Goal: Transaction & Acquisition: Subscribe to service/newsletter

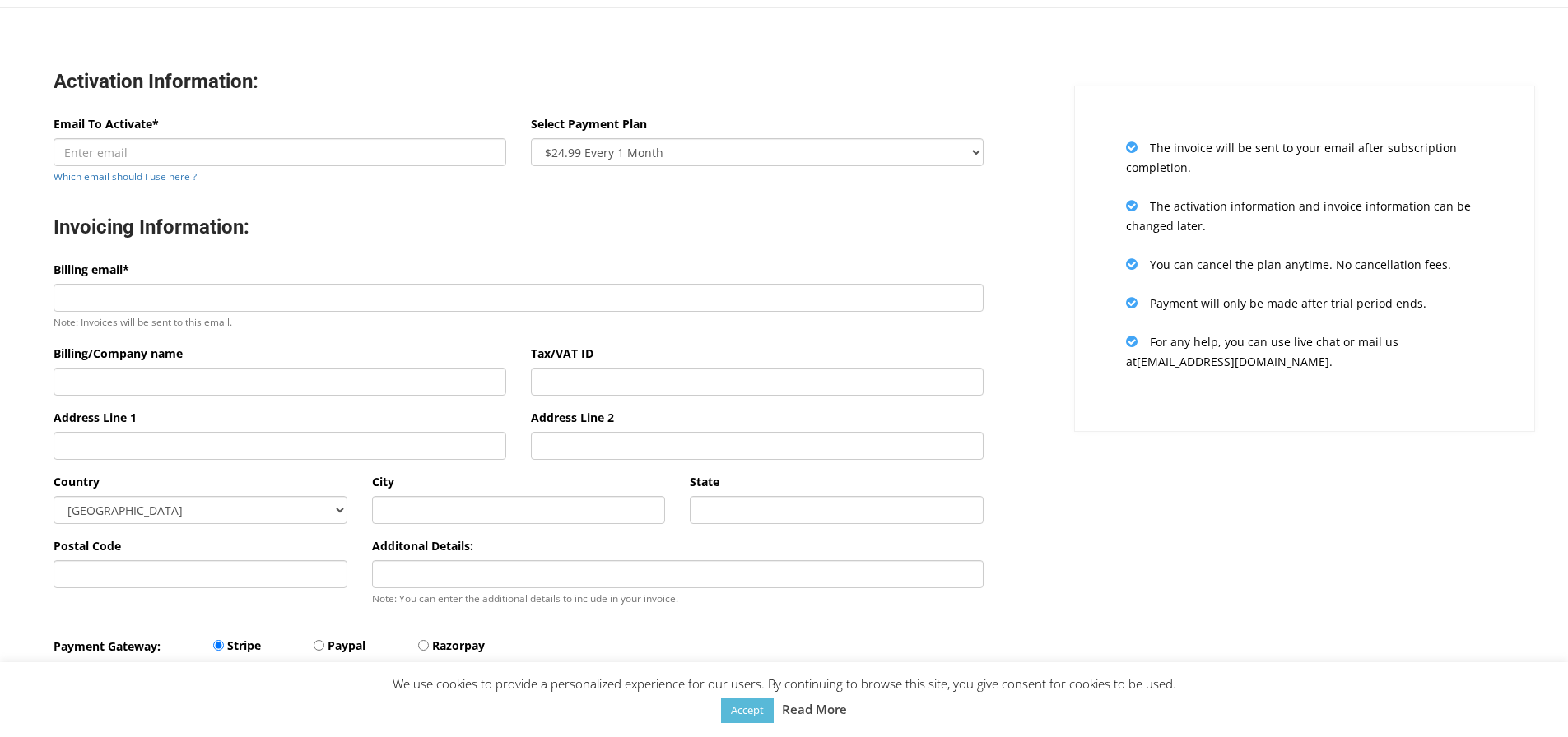
scroll to position [165, 0]
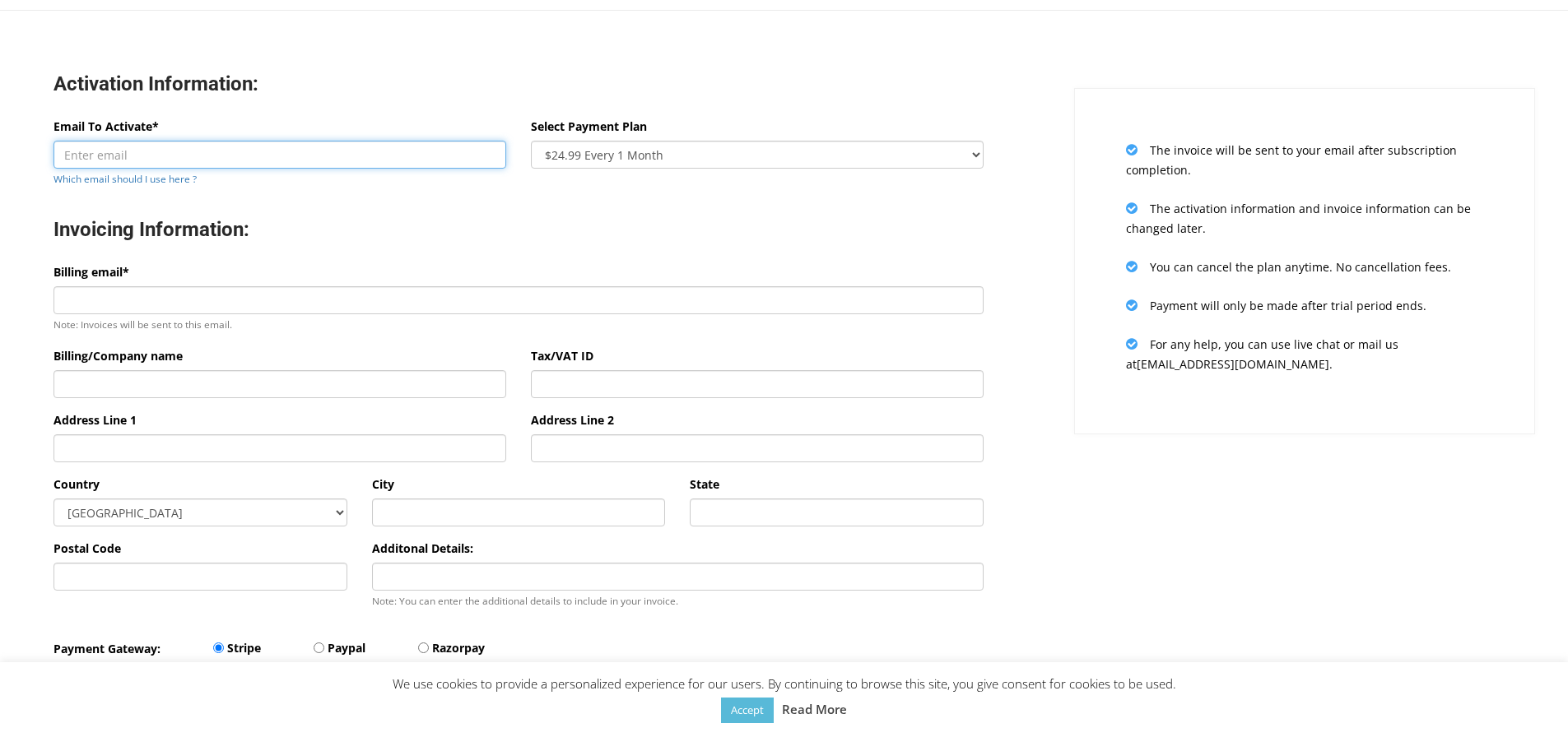
click at [210, 158] on input "Email To Activate*" at bounding box center [279, 155] width 452 height 28
click at [365, 144] on input "Email To Activate*" at bounding box center [279, 155] width 452 height 28
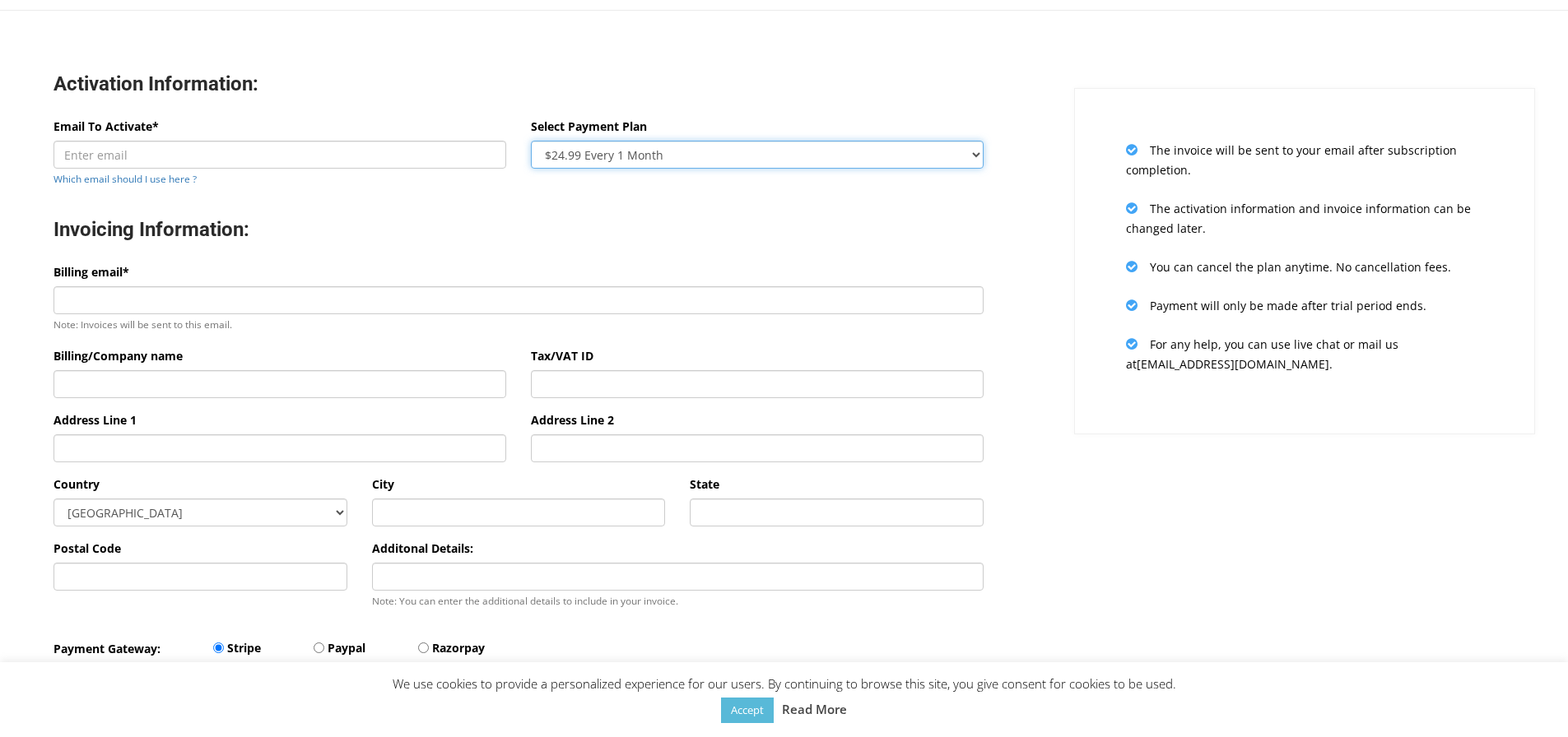
click at [595, 151] on select "$24.99 Every 1 Month $65.97 Every 3 Month ($21.99 / Month) $131.95 Every 6 Mont…" at bounding box center [756, 155] width 452 height 28
click at [597, 151] on select "$24.99 Every 1 Month $65.97 Every 3 Month ($21.99 / Month) $131.95 Every 6 Mont…" at bounding box center [756, 155] width 452 height 28
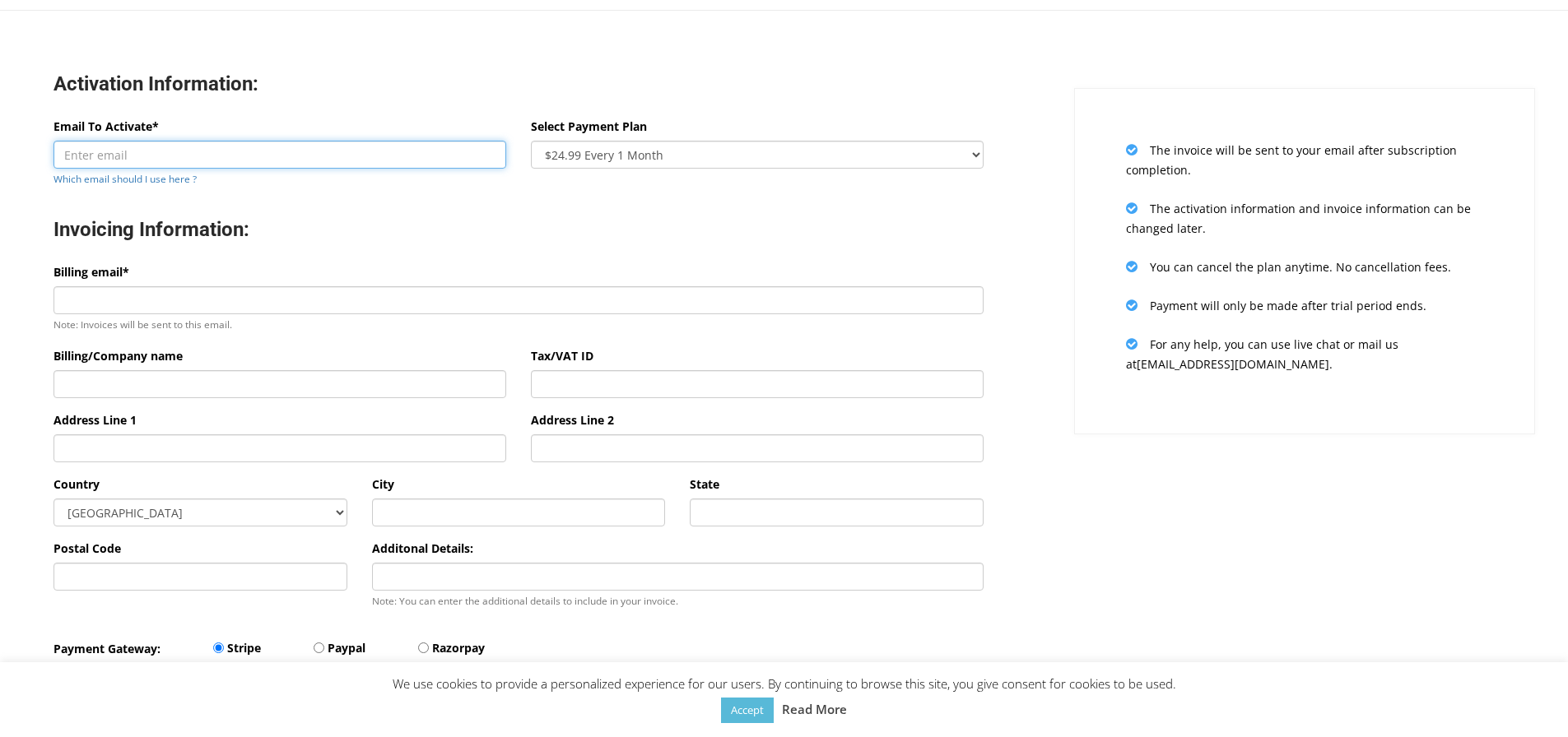
click at [123, 167] on input "Email To Activate*" at bounding box center [279, 155] width 452 height 28
type input "a"
click at [361, 163] on input "agencia" at bounding box center [279, 155] width 452 height 28
click at [365, 145] on input "agencia" at bounding box center [279, 155] width 452 height 28
type input "agencia@fiborti.com"
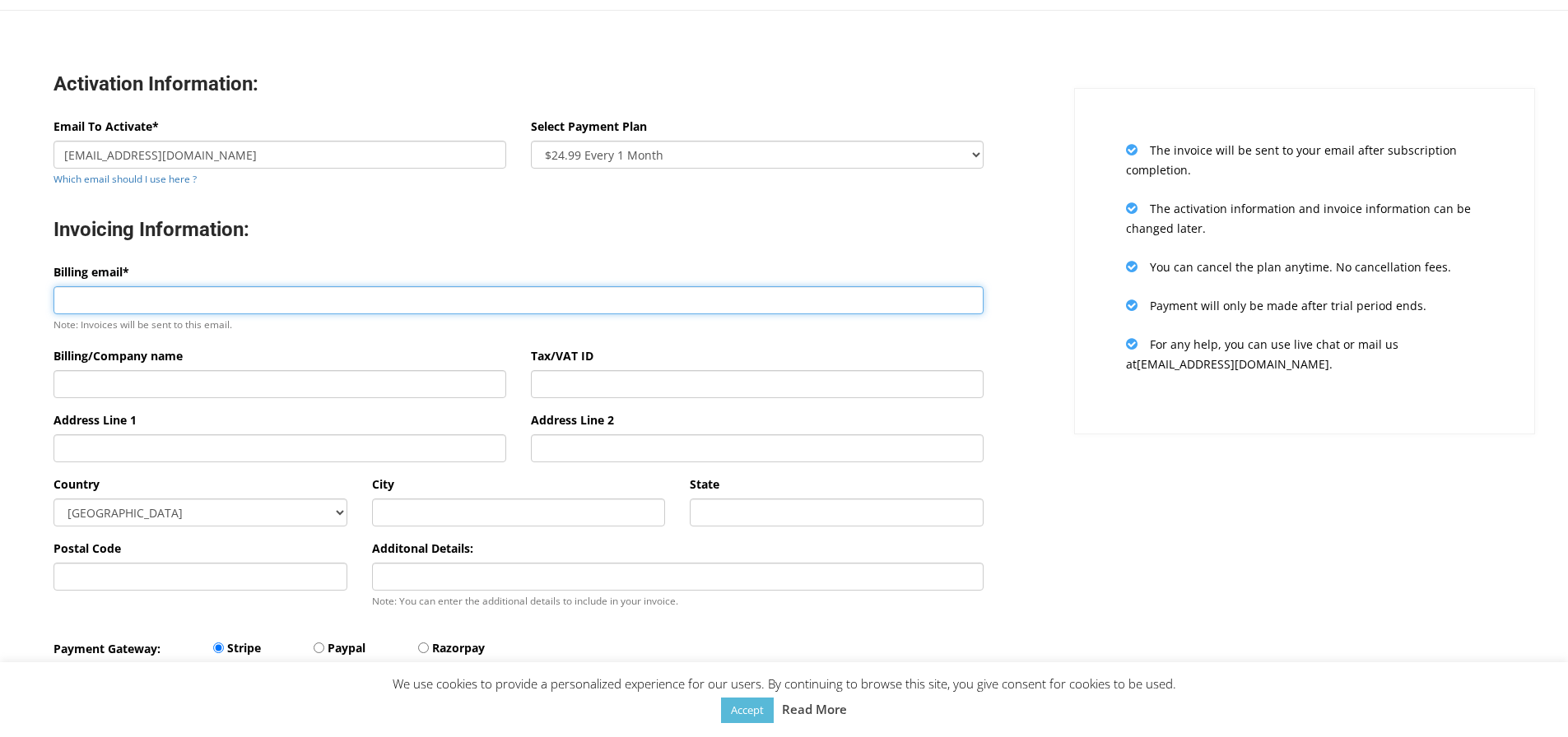
click at [546, 292] on input "Billing email*" at bounding box center [518, 300] width 930 height 28
type input "agencia@fiborti.com"
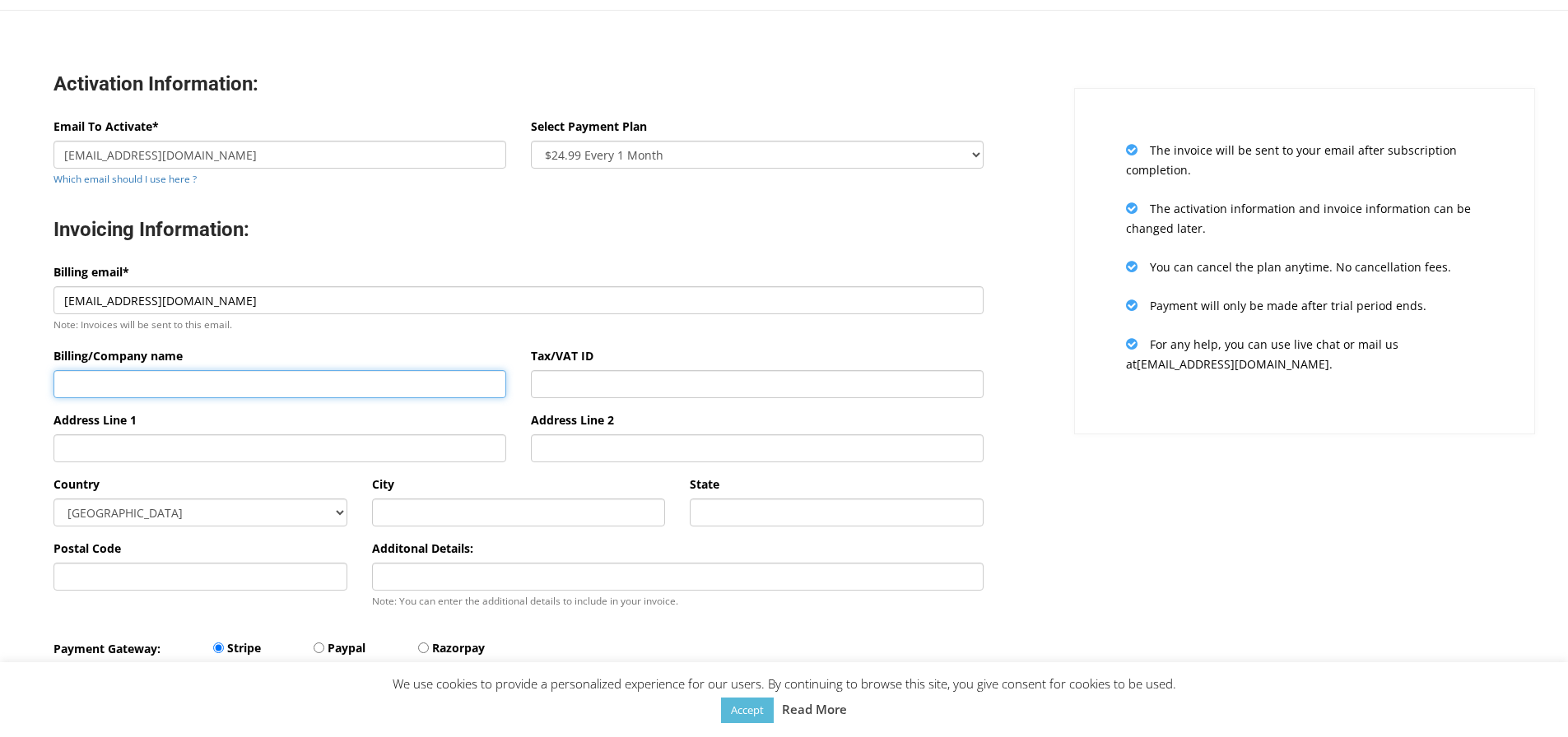
click at [370, 373] on input "Billing/Company name" at bounding box center [279, 384] width 452 height 28
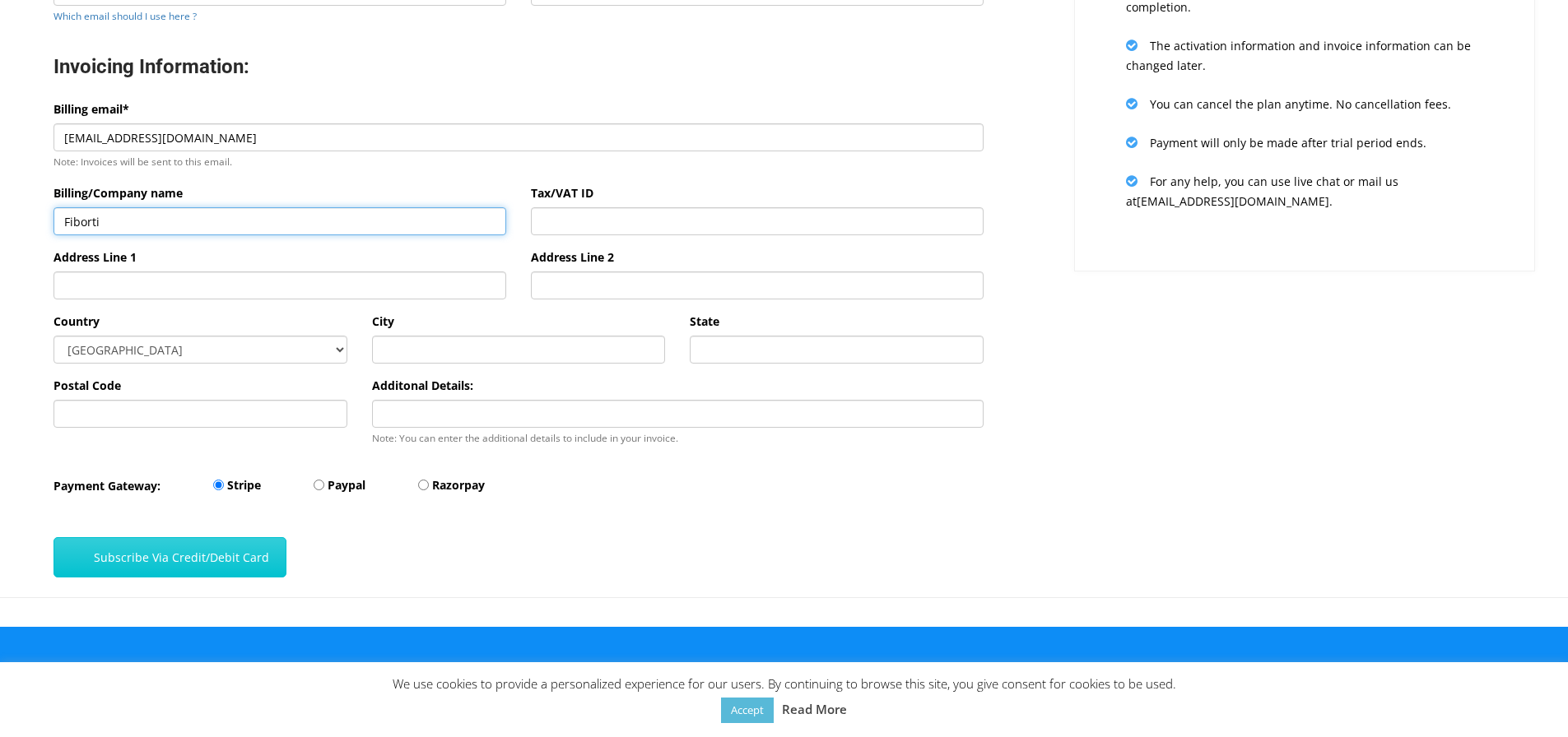
scroll to position [329, 0]
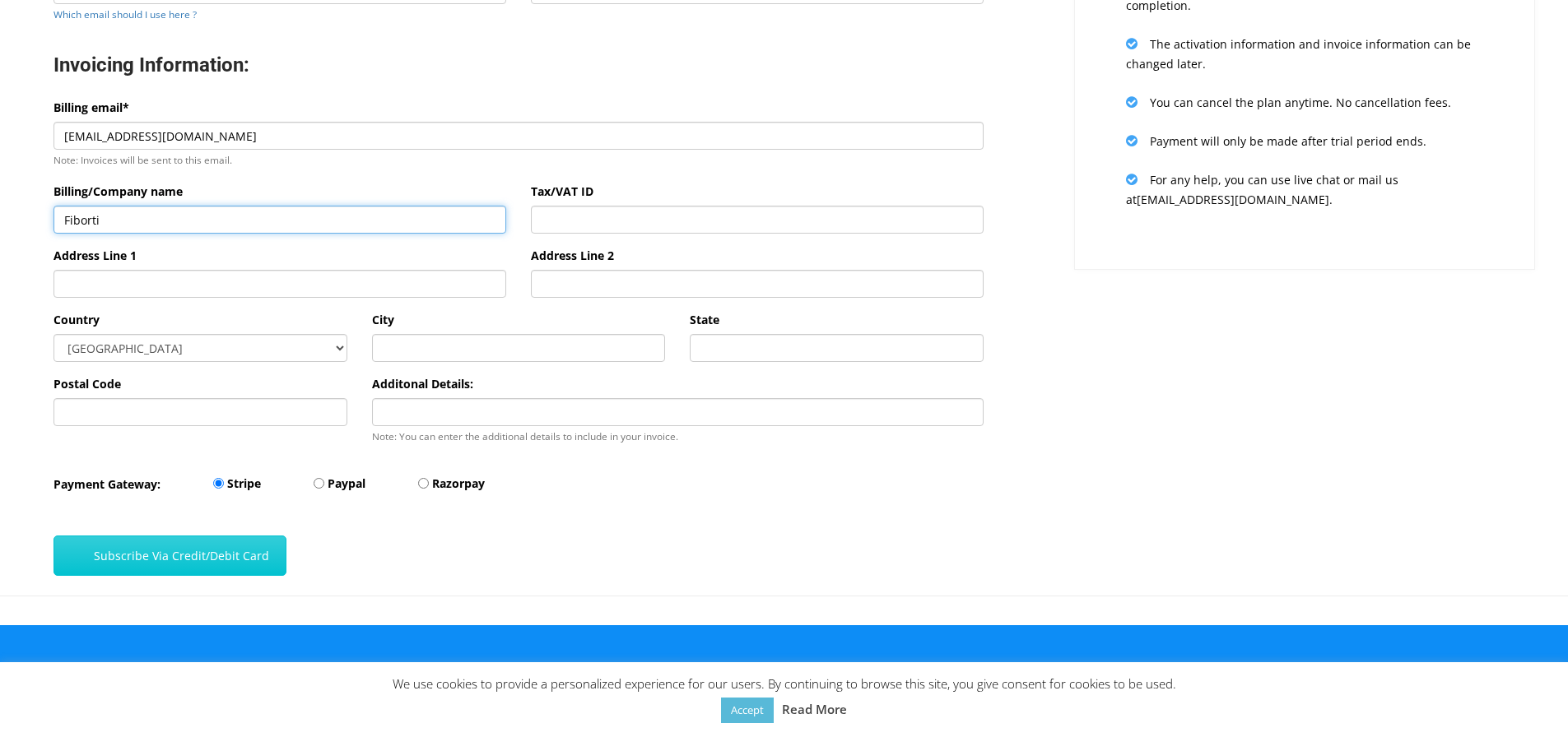
type input "Fiborti"
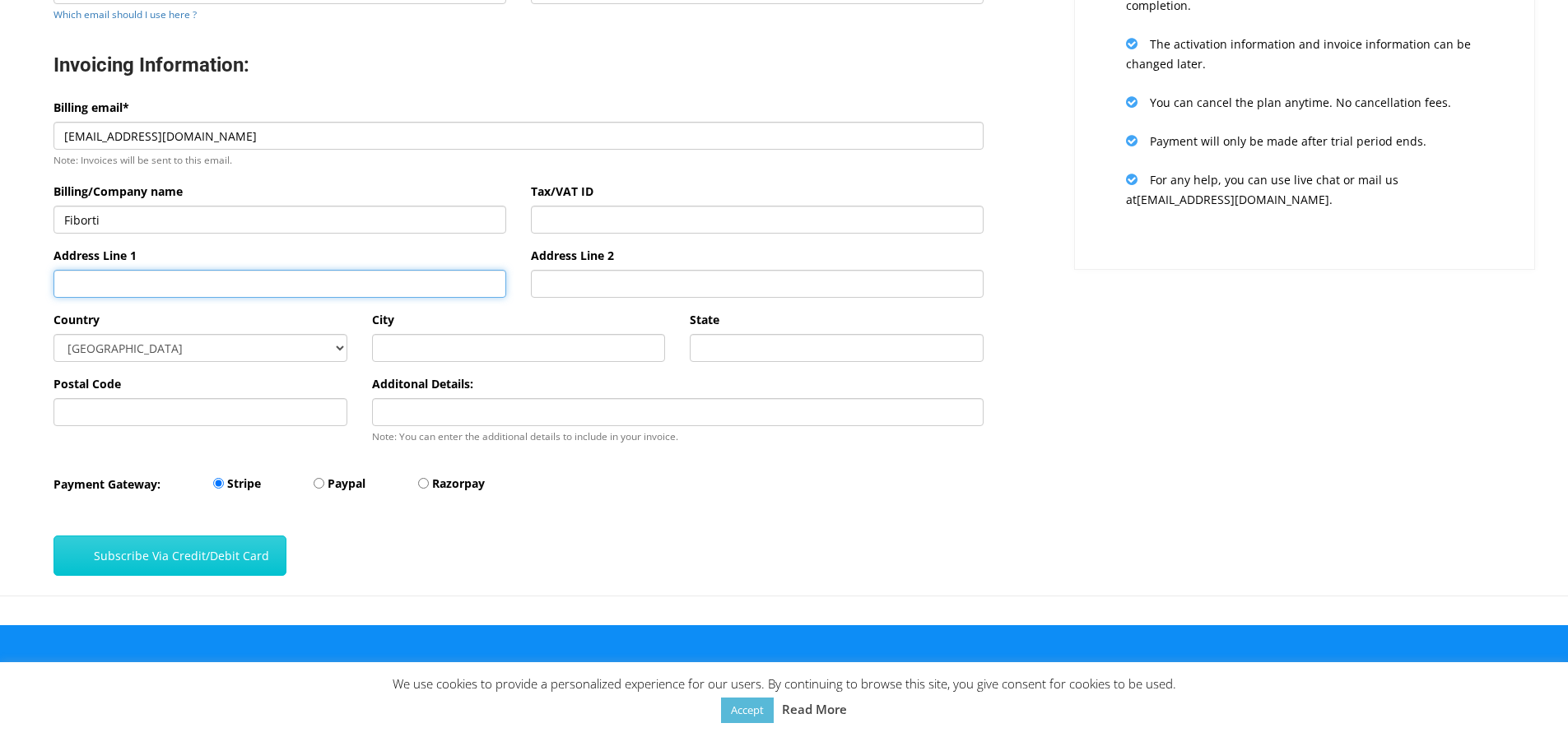
click at [330, 274] on input "Address Line 1" at bounding box center [279, 284] width 452 height 28
type input "Calle 9 x 2 y 2 A"
type input "Santa Gertrudis Copo"
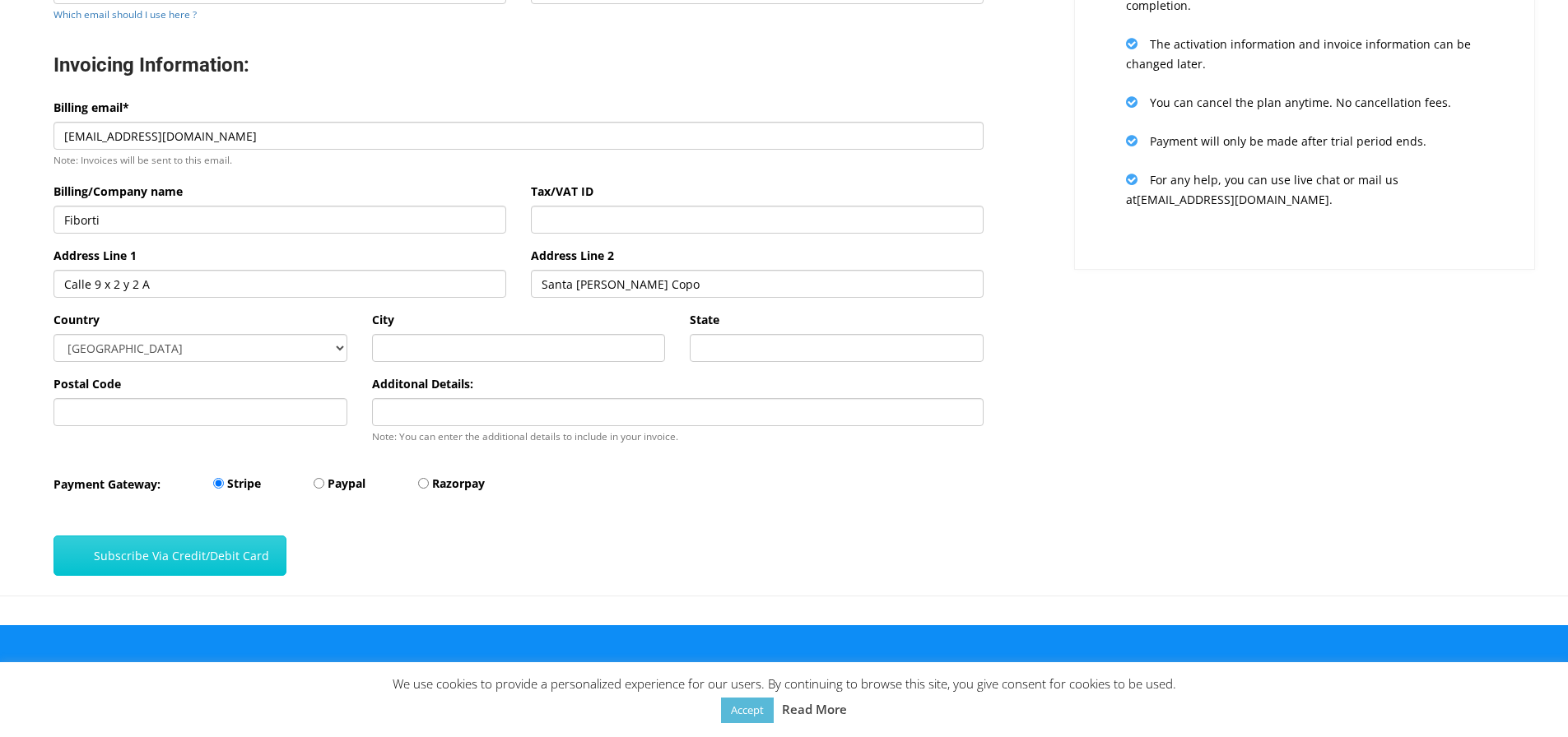
type input "Merida"
type input "97305"
drag, startPoint x: 757, startPoint y: 332, endPoint x: 763, endPoint y: 344, distance: 13.4
click at [759, 334] on div "State" at bounding box center [836, 336] width 293 height 52
click at [763, 344] on input "State" at bounding box center [836, 348] width 293 height 28
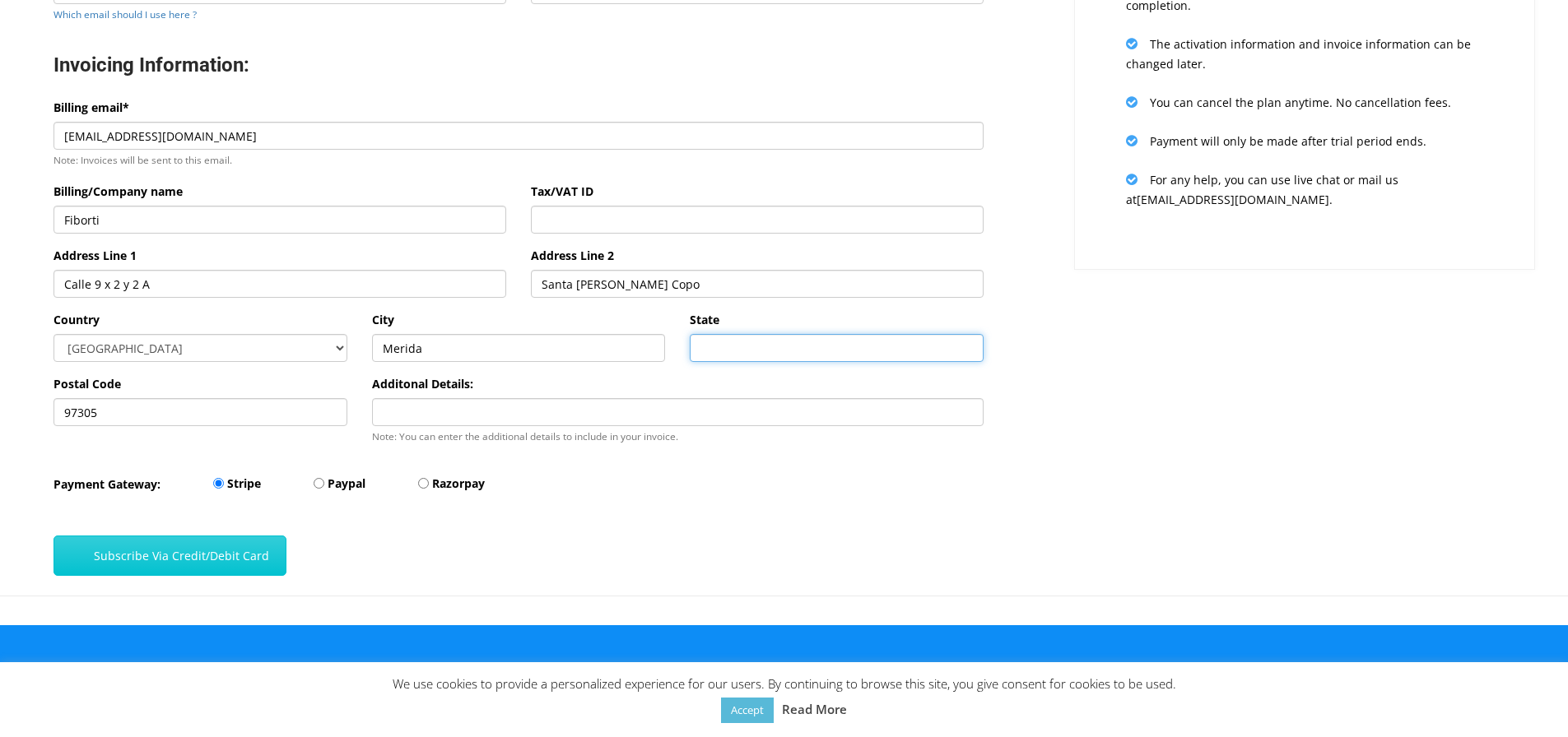
type input "YUCATAN"
click at [761, 411] on input "Additonal Details:" at bounding box center [677, 412] width 611 height 28
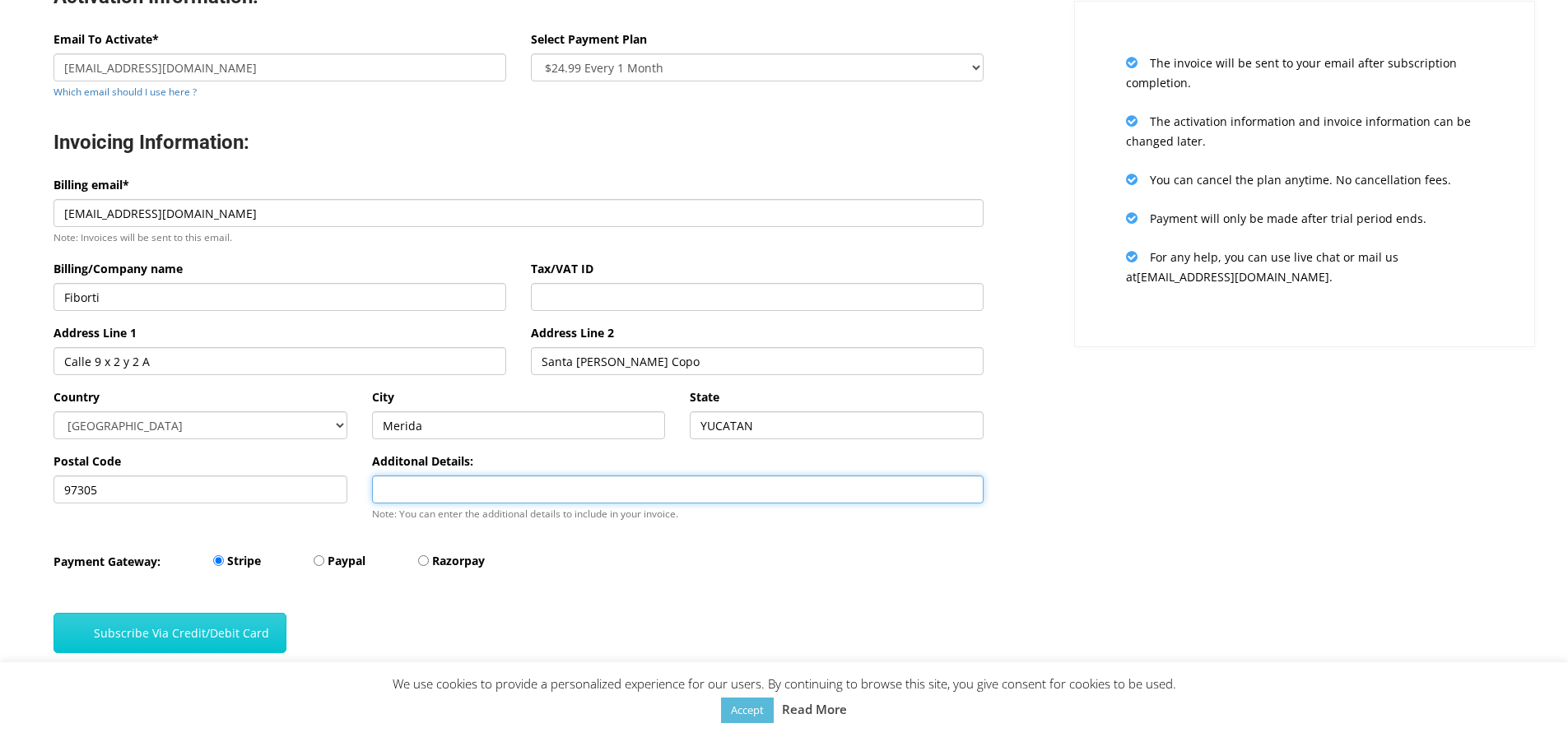
scroll to position [246, 0]
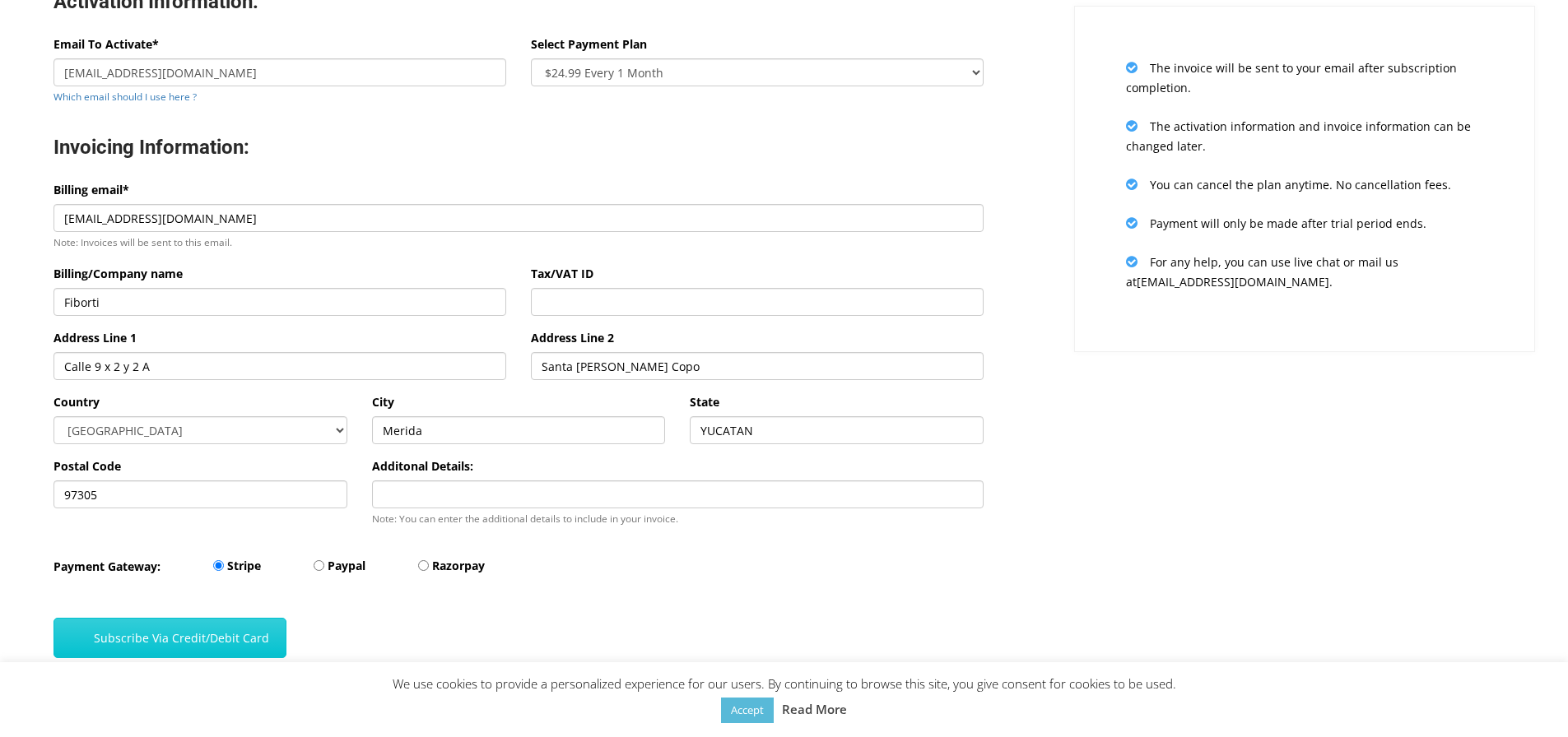
drag, startPoint x: 625, startPoint y: 337, endPoint x: 625, endPoint y: 307, distance: 30.0
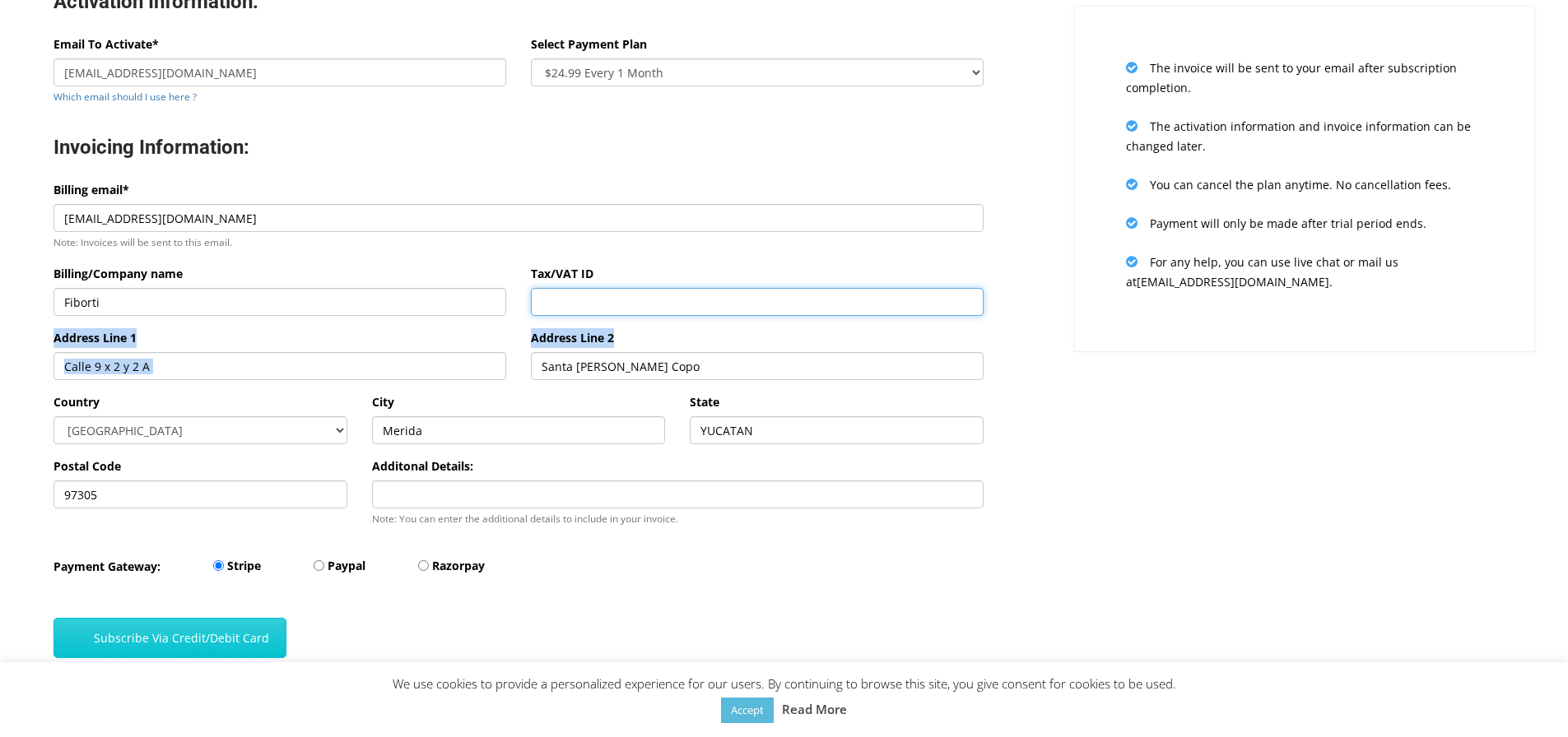
click at [625, 307] on input "Tax/VAT ID" at bounding box center [756, 302] width 452 height 28
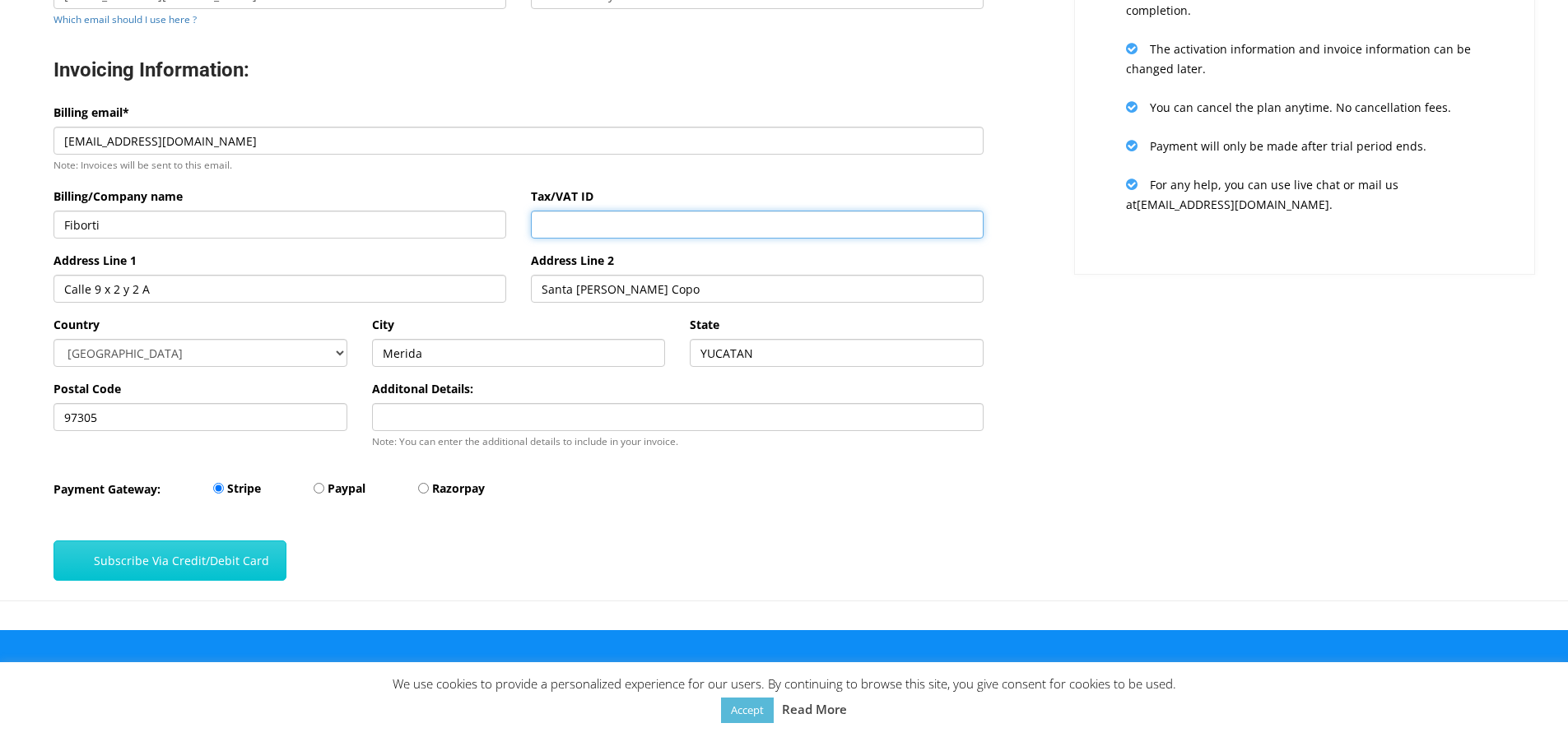
scroll to position [329, 0]
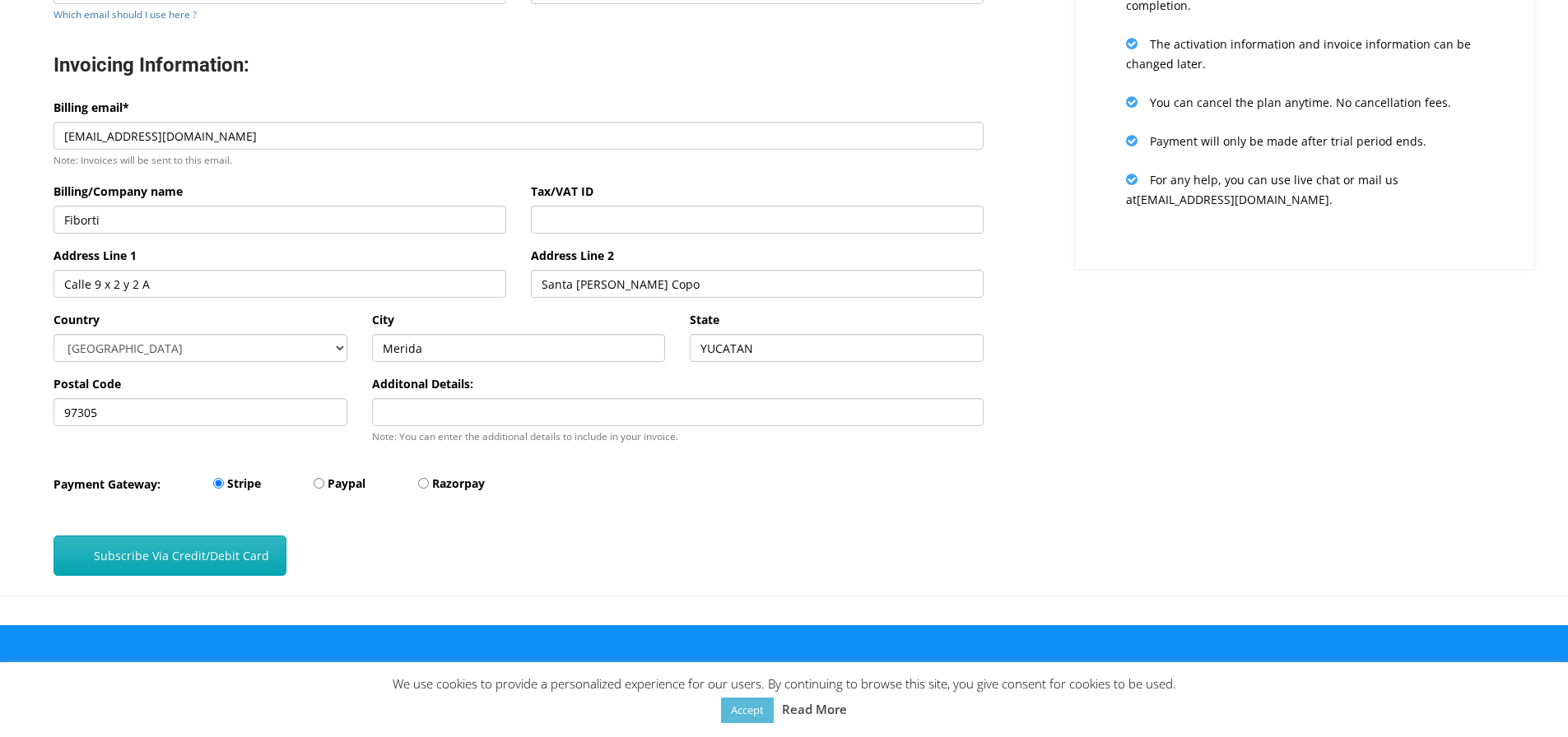
click at [201, 548] on button "Subscribe Via Credit/Debit Card" at bounding box center [170, 556] width 233 height 40
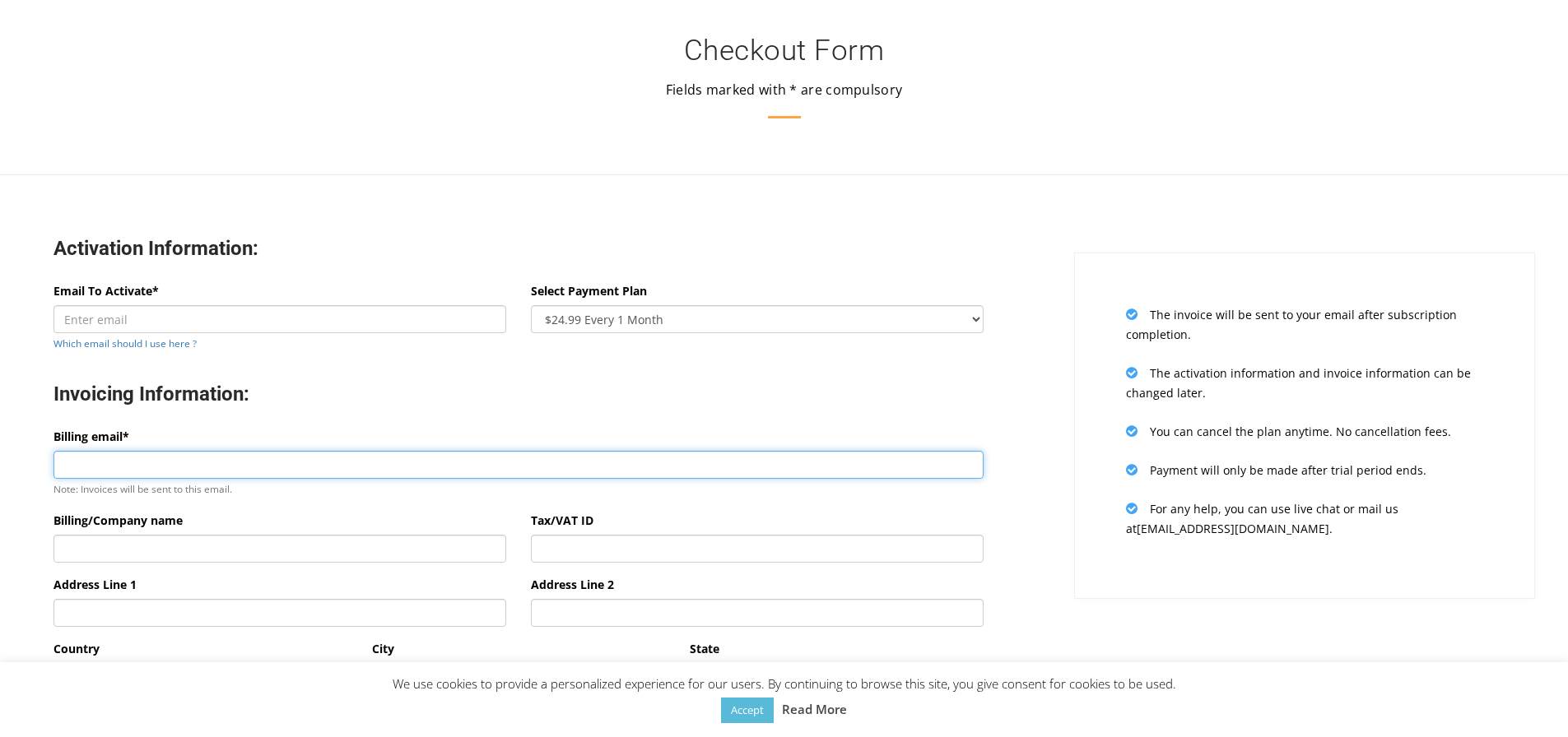
click at [277, 454] on input "Billing email*" at bounding box center [518, 464] width 930 height 28
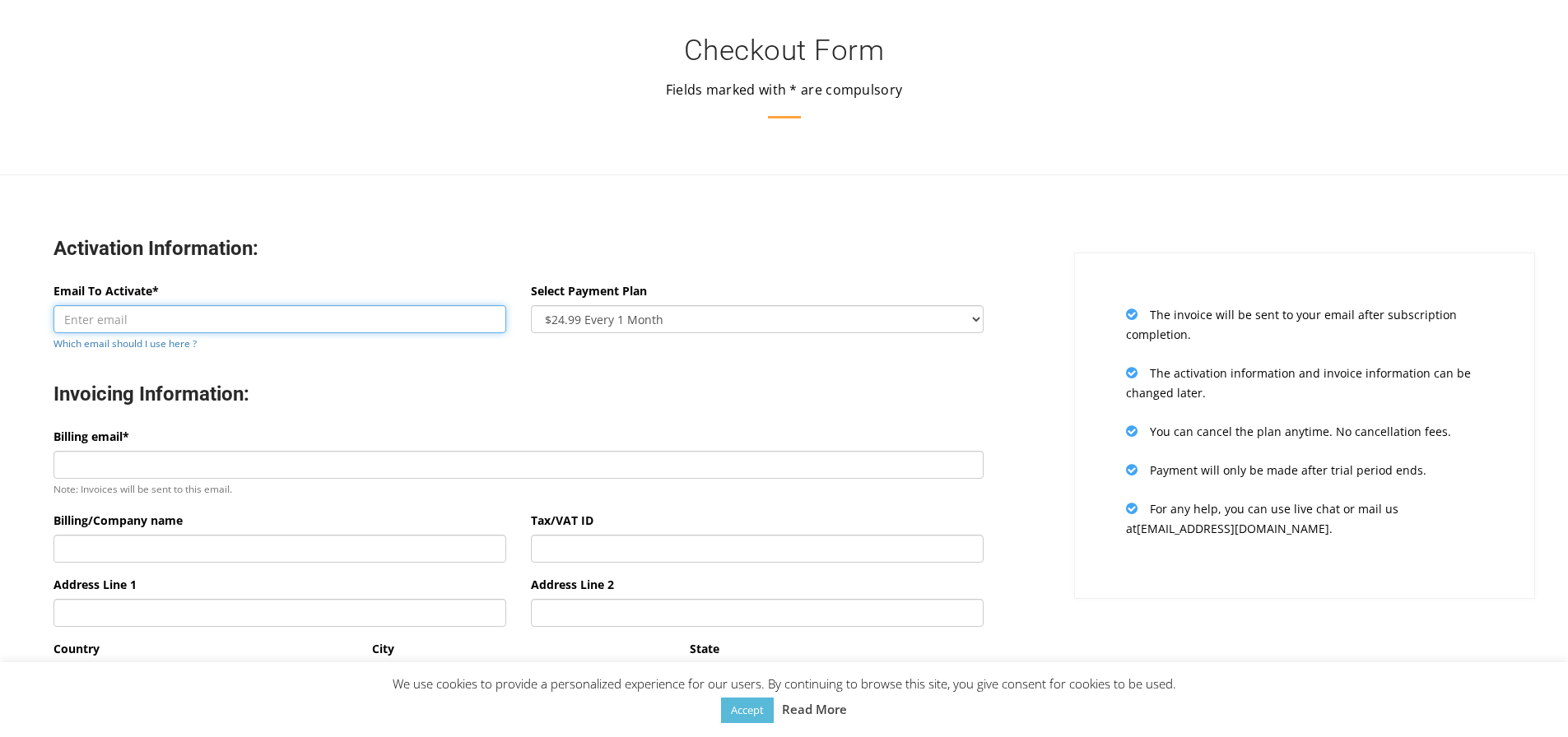
click at [325, 314] on input "Email To Activate*" at bounding box center [279, 320] width 452 height 28
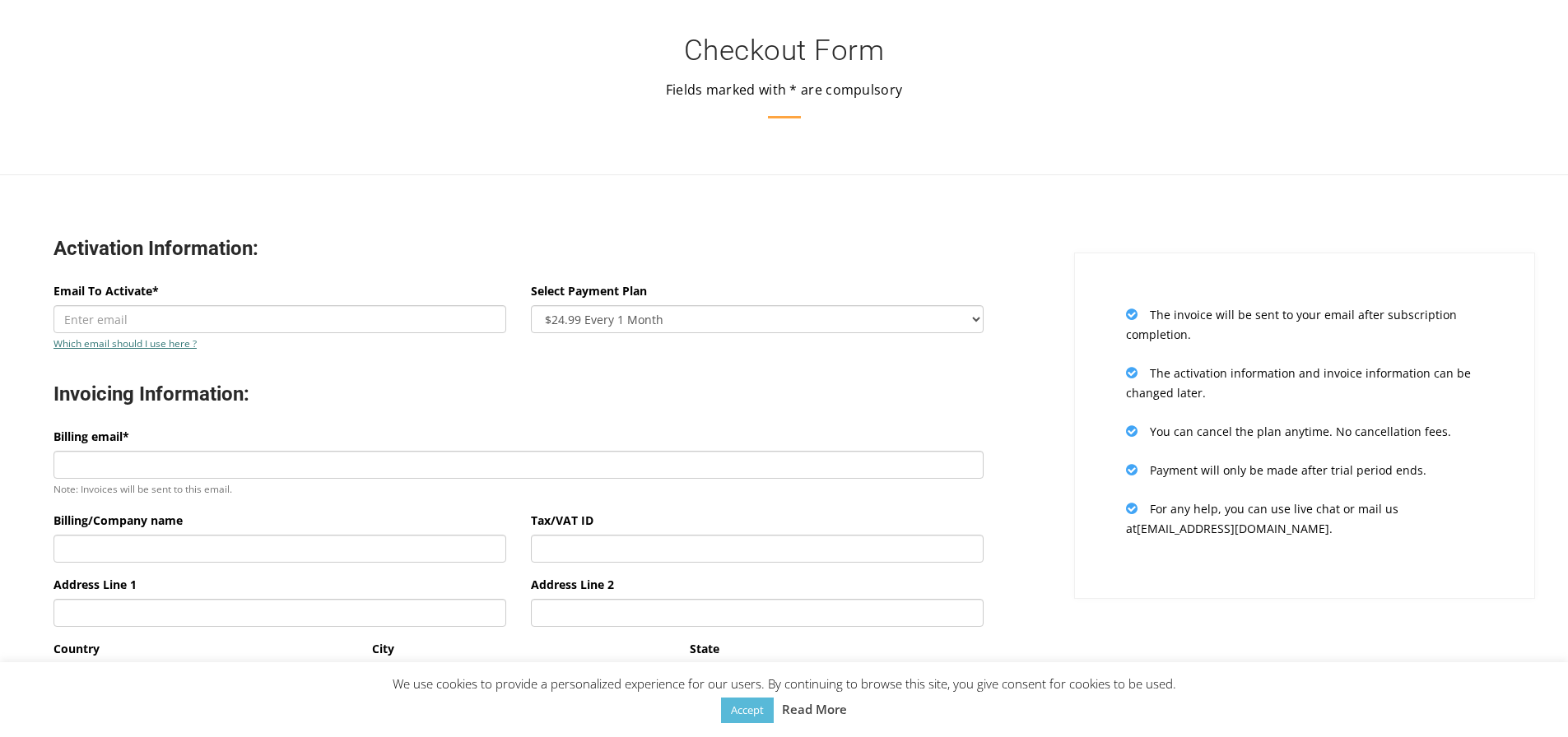
click at [183, 340] on link "Which email should I use here ?" at bounding box center [125, 343] width 143 height 13
